Goal: Find specific page/section: Find specific page/section

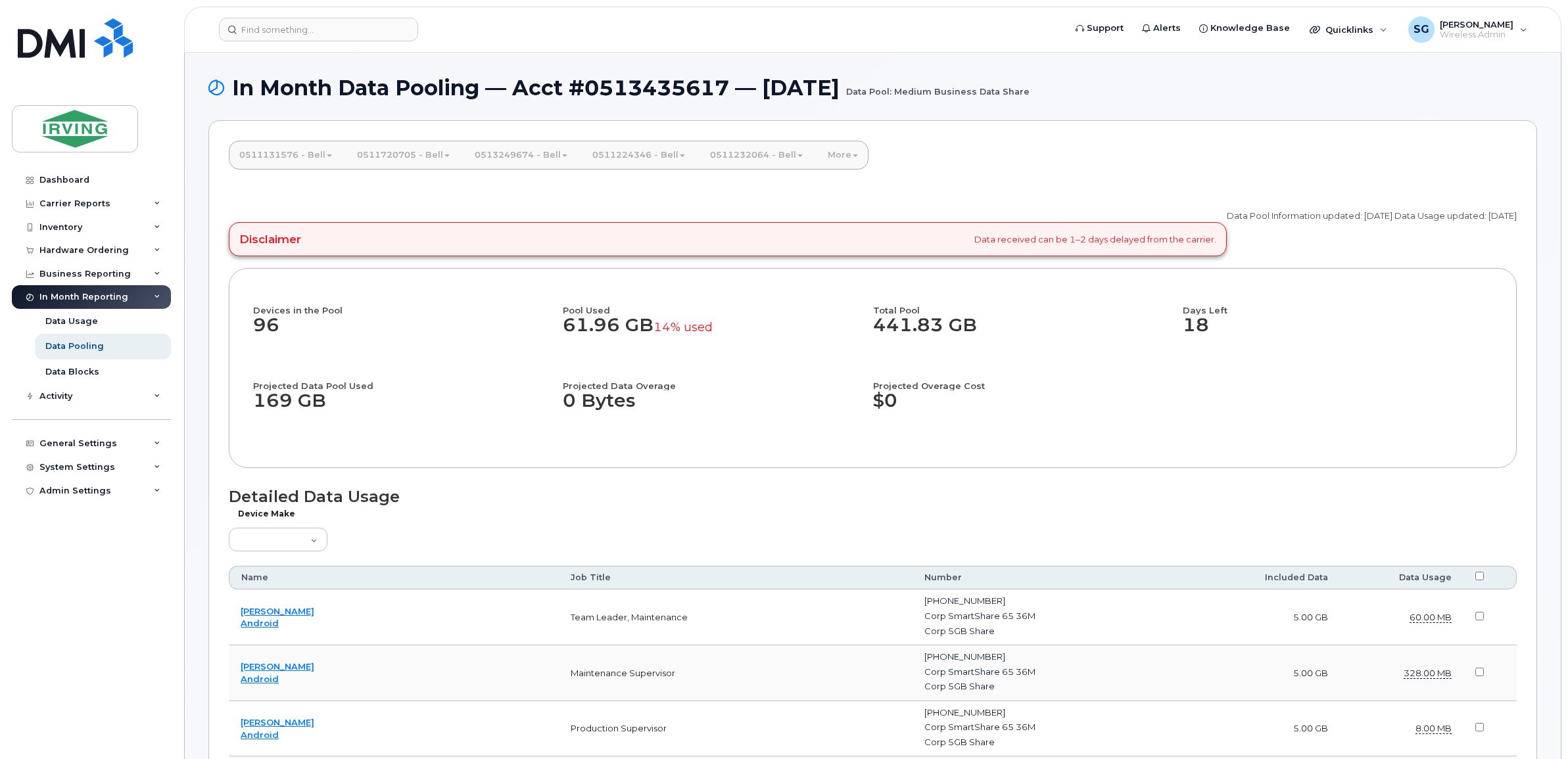
click at [852, 158] on link "More" at bounding box center [843, 154] width 51 height 29
click at [901, 319] on li "Bell - 0513435671" at bounding box center [899, 312] width 159 height 21
click at [858, 156] on link "More" at bounding box center [843, 154] width 51 height 29
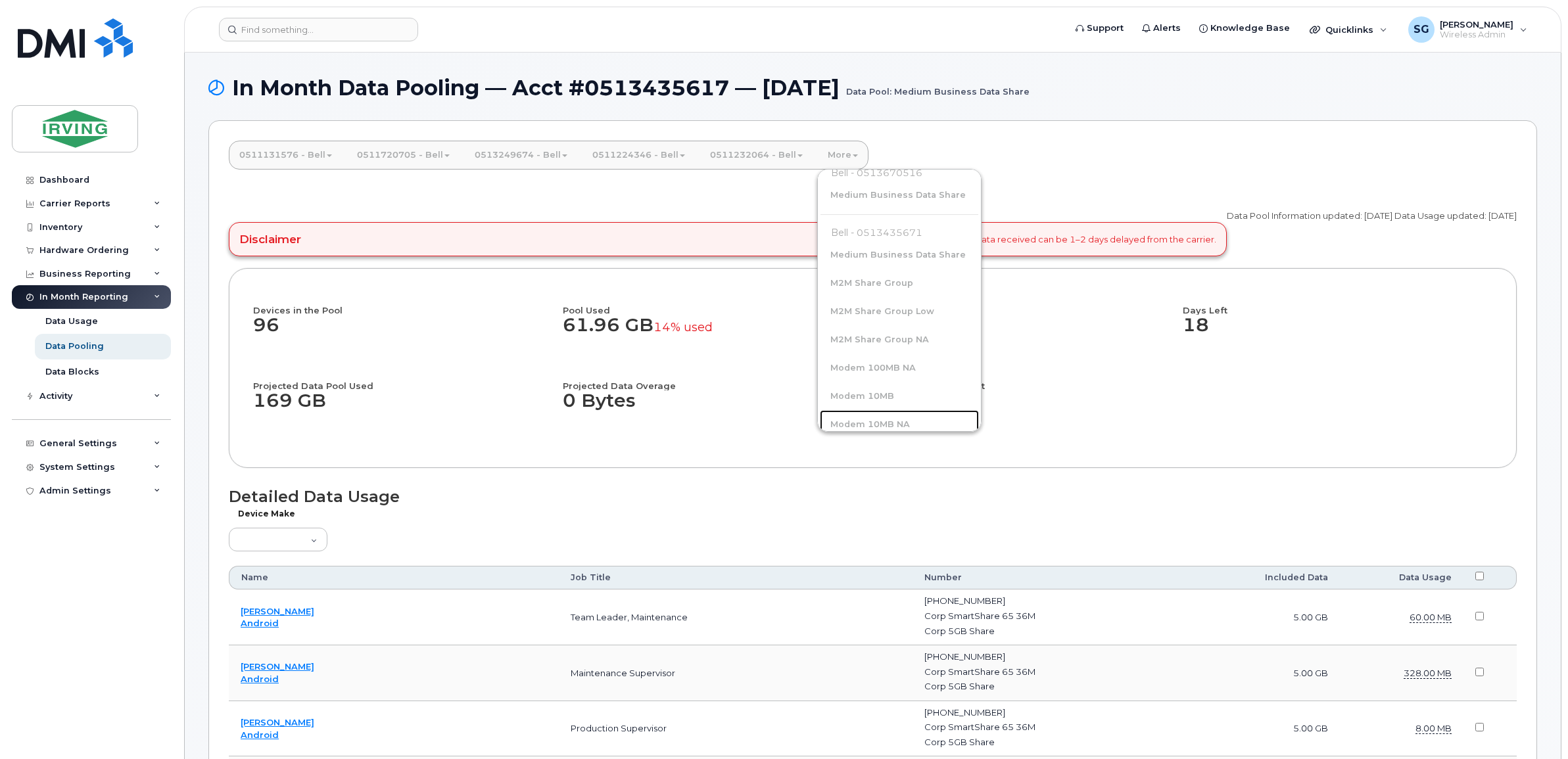
click at [869, 421] on link "Modem 10MB NA" at bounding box center [899, 424] width 159 height 29
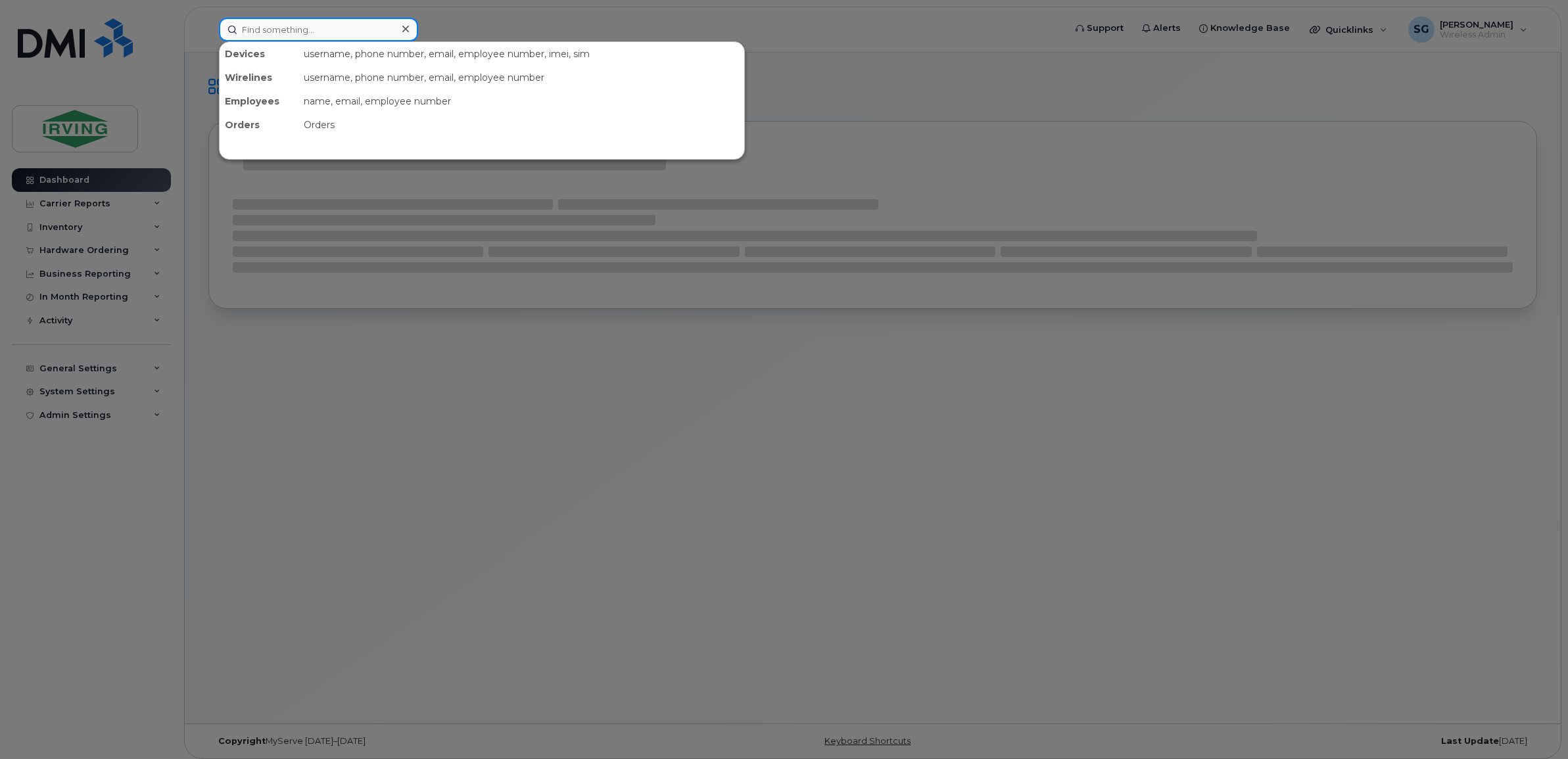
click at [283, 31] on input at bounding box center [318, 29] width 199 height 23
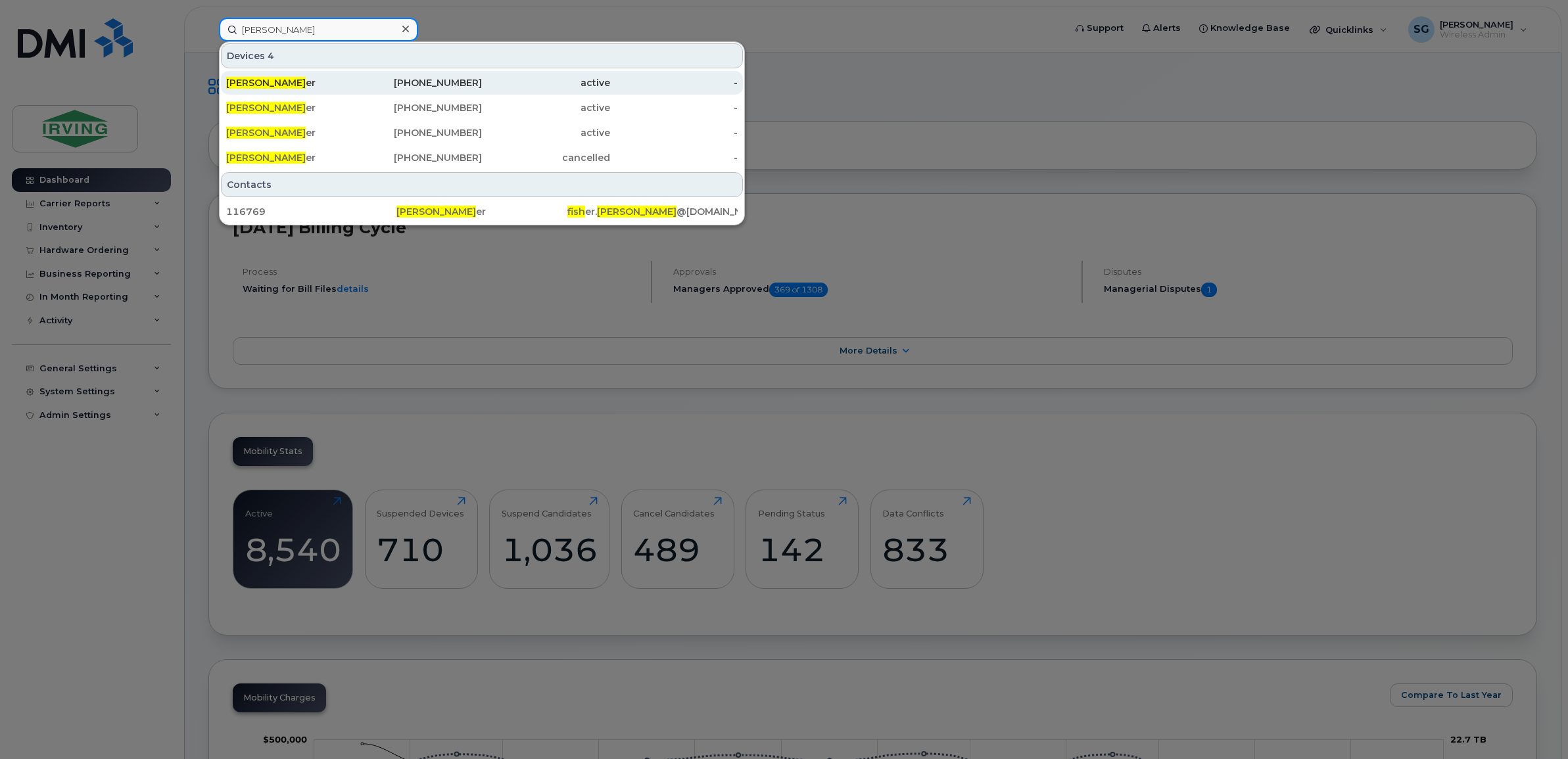
type input "andrew fish"
click at [293, 87] on div "Andrew Fish er" at bounding box center [290, 83] width 128 height 13
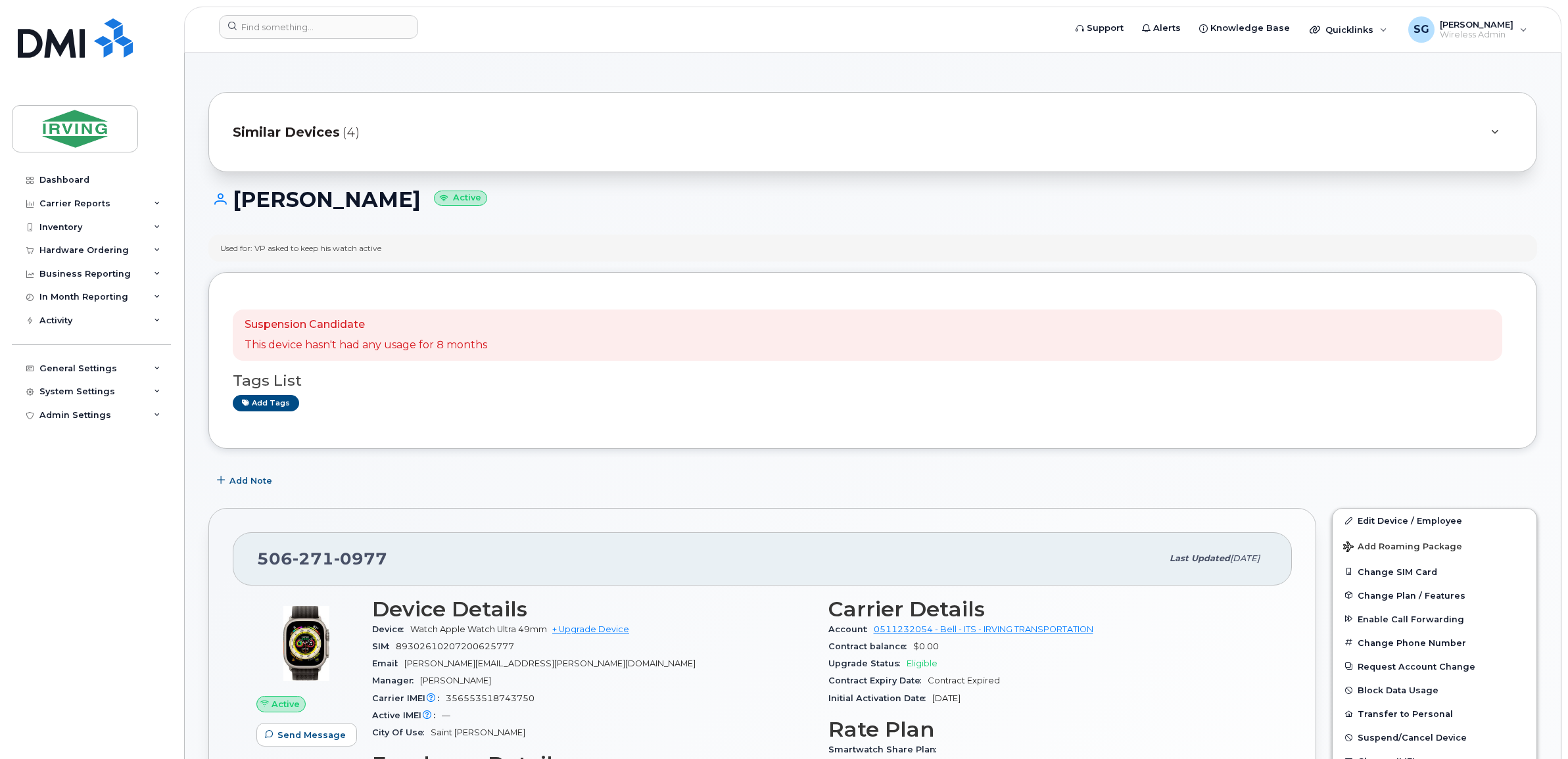
click at [349, 132] on span "(4)" at bounding box center [351, 132] width 17 height 19
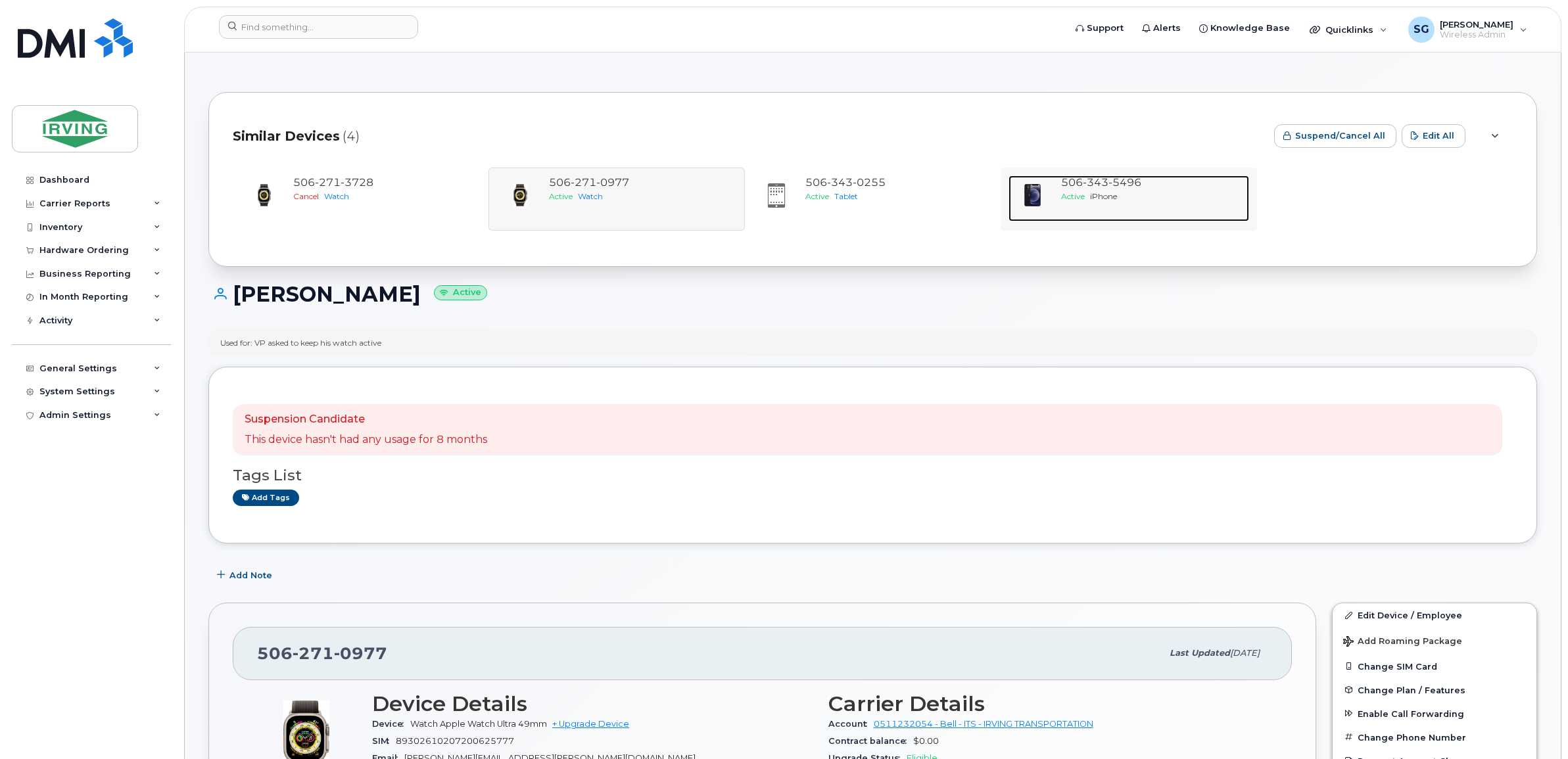
click at [1099, 188] on span "343" at bounding box center [1095, 182] width 26 height 13
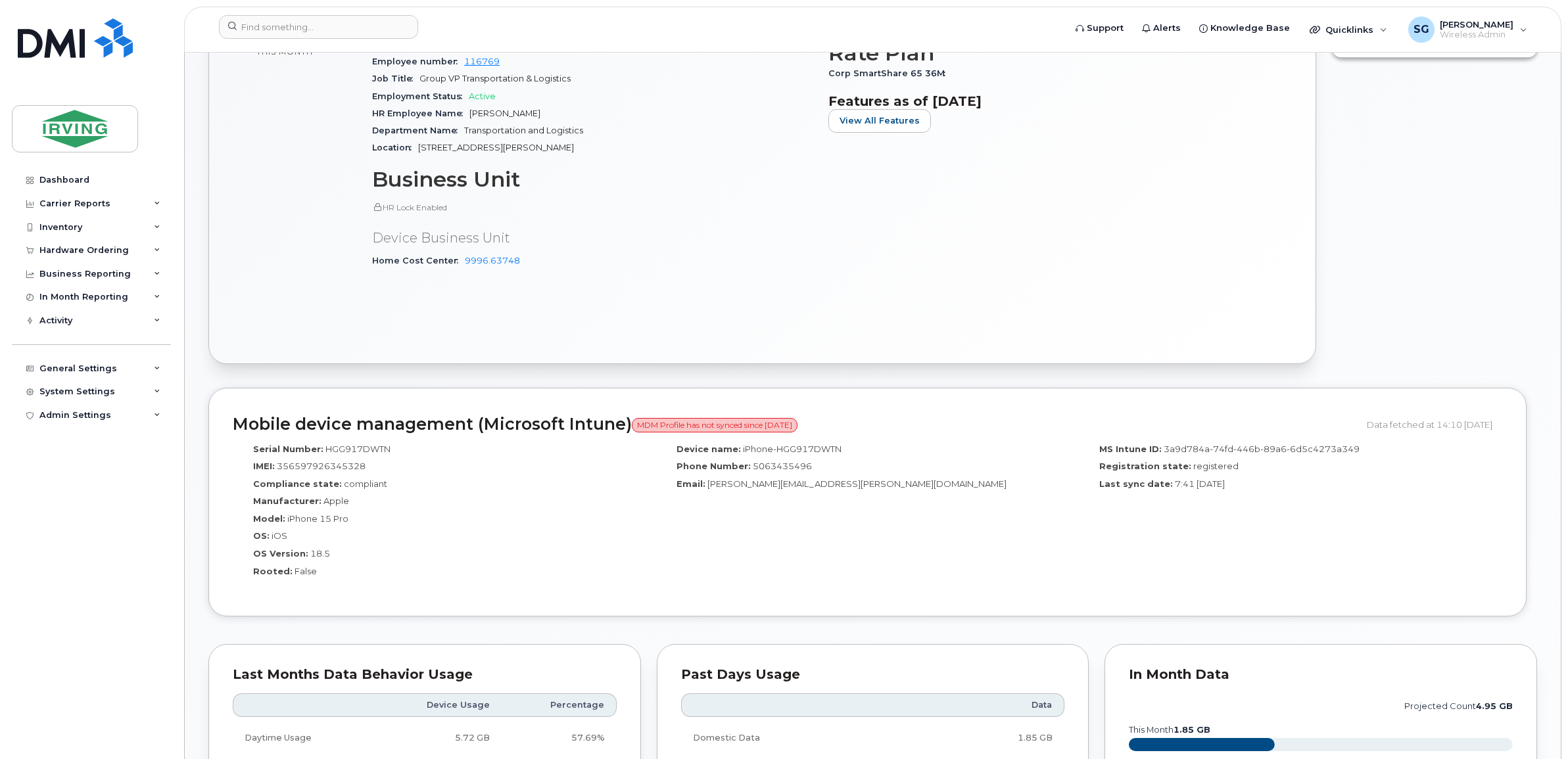
scroll to position [657, 0]
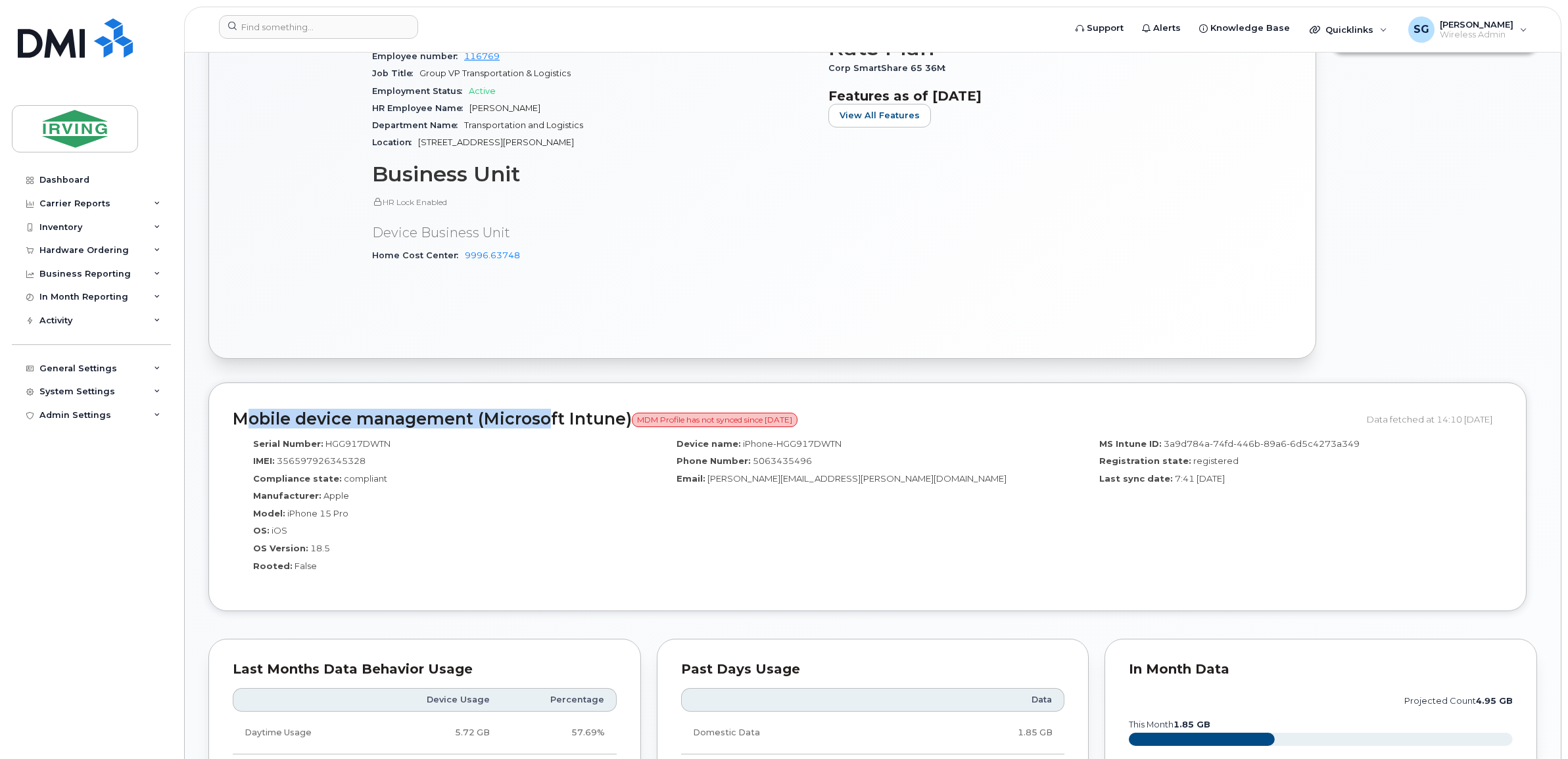
drag, startPoint x: 232, startPoint y: 422, endPoint x: 534, endPoint y: 427, distance: 302.0
click at [534, 427] on div "Mobile device management (Microsoft Intune) MDM Profile has not synced since 3 …" at bounding box center [867, 497] width 1318 height 230
drag, startPoint x: 349, startPoint y: 516, endPoint x: 283, endPoint y: 519, distance: 66.1
click at [283, 519] on div "Model: iPhone 15 Pro" at bounding box center [444, 516] width 404 height 17
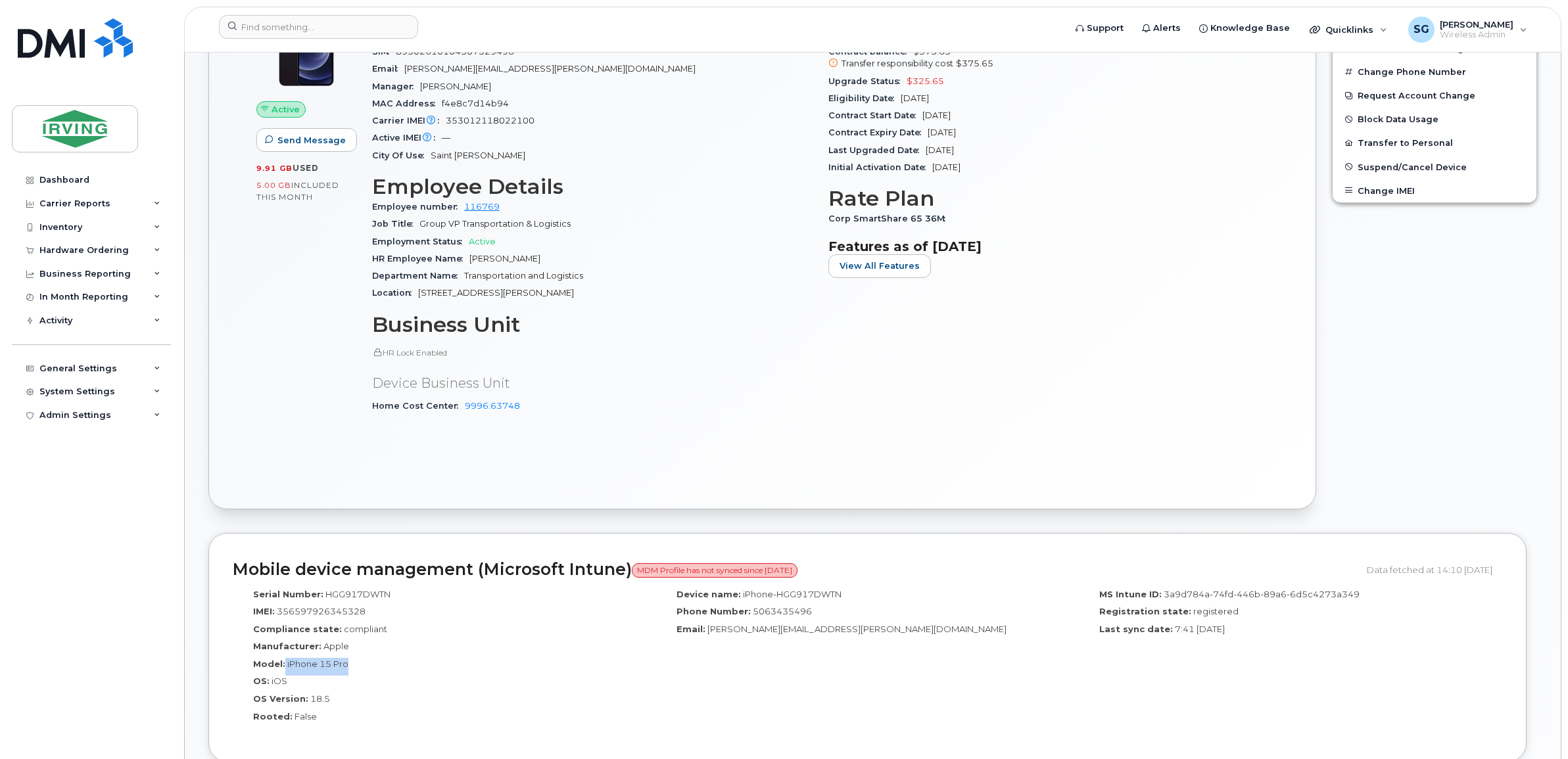
scroll to position [575, 0]
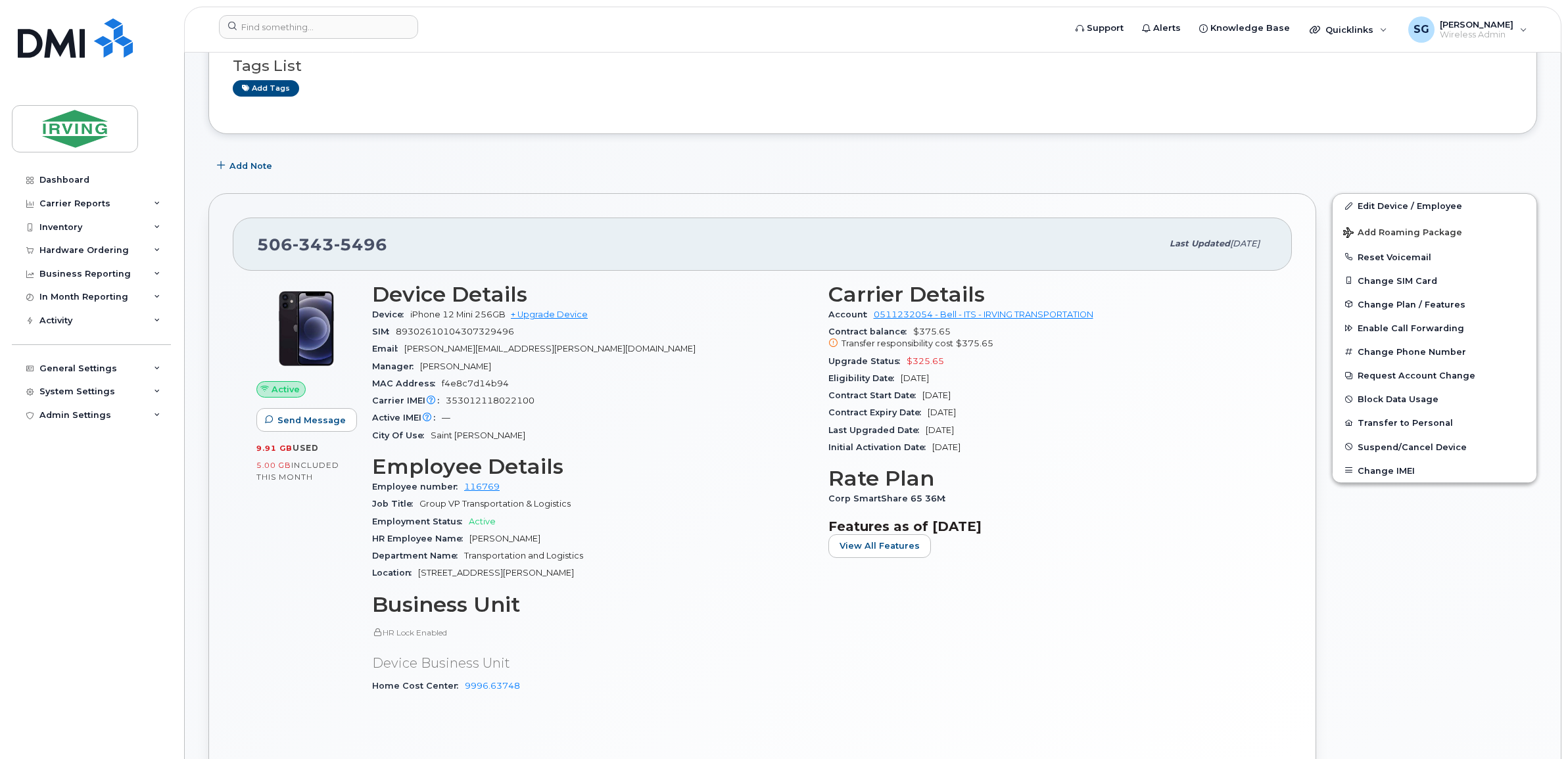
scroll to position [0, 0]
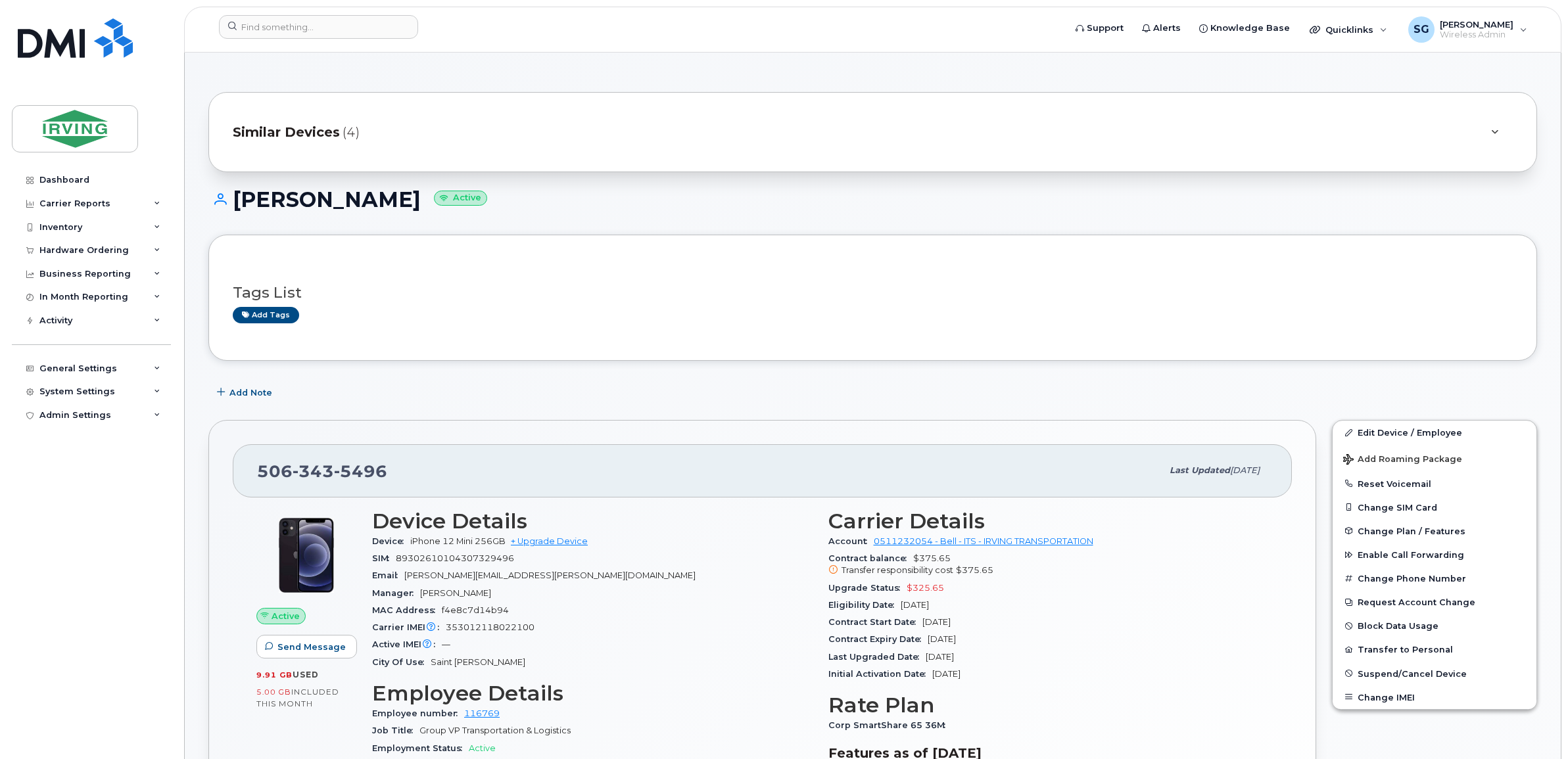
click at [299, 132] on span "Similar Devices" at bounding box center [287, 132] width 107 height 19
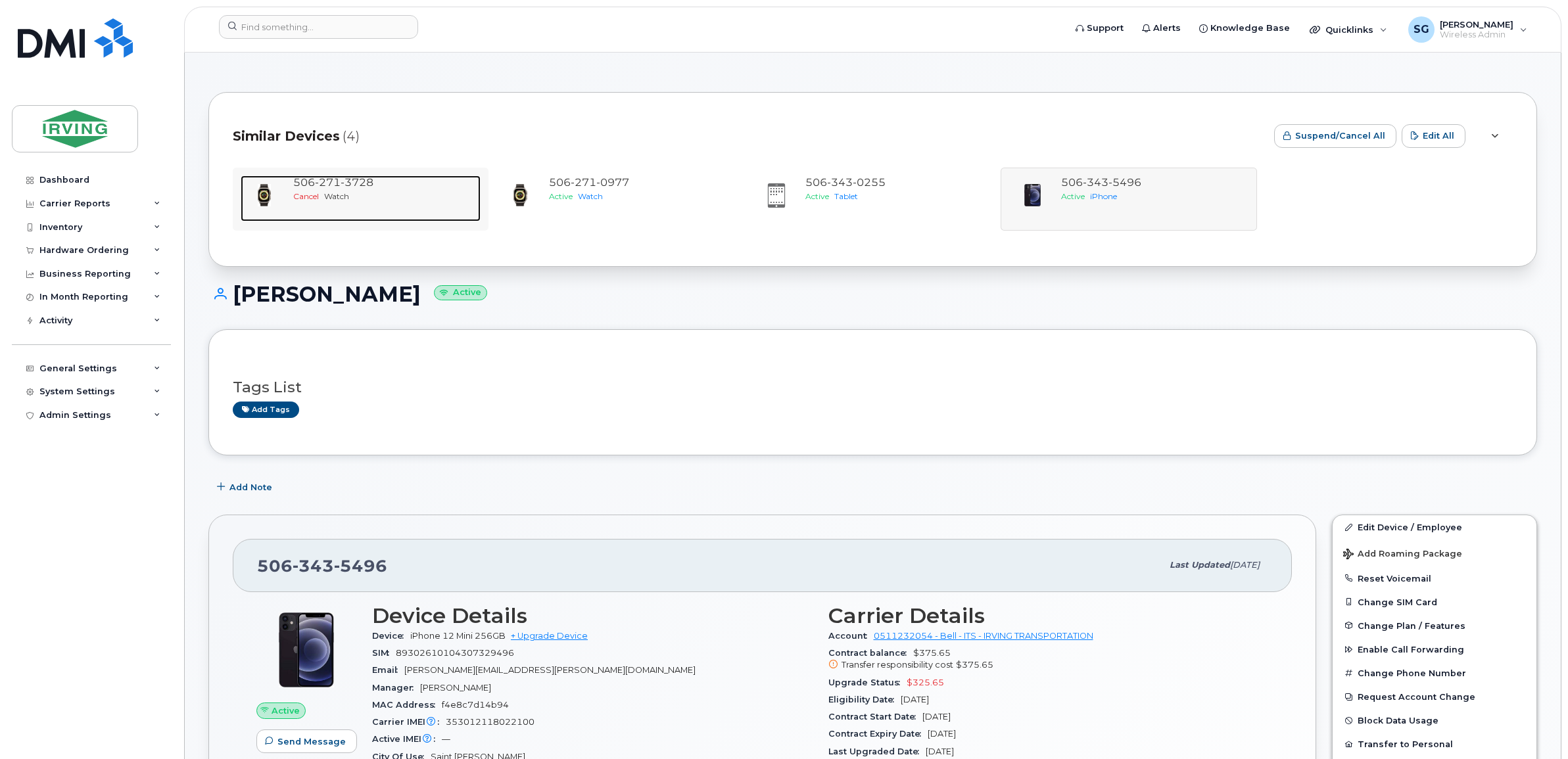
click at [338, 203] on div "506 271 3728 Cancel Watch" at bounding box center [384, 198] width 193 height 46
